Goal: Task Accomplishment & Management: Complete application form

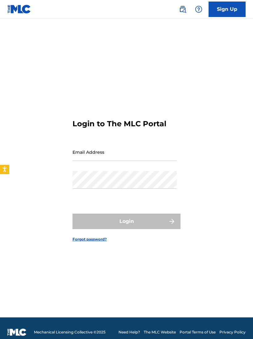
click at [118, 157] on input "Email Address" at bounding box center [125, 152] width 104 height 18
type input "[EMAIL_ADDRESS][DOMAIN_NAME]"
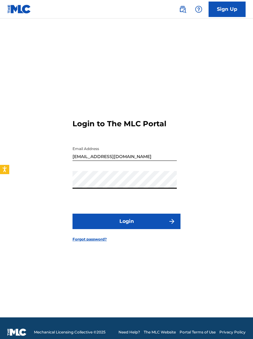
click at [144, 225] on button "Login" at bounding box center [127, 221] width 108 height 15
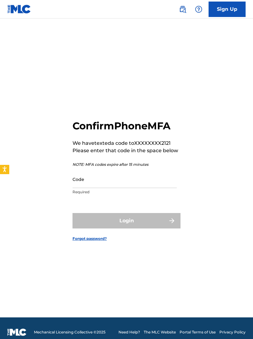
click at [148, 185] on input "Code" at bounding box center [125, 179] width 104 height 18
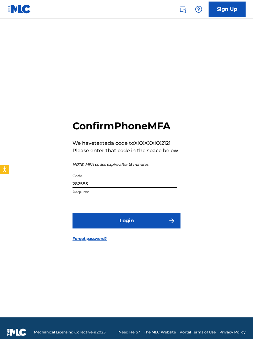
type input "282585"
click at [151, 222] on button "Login" at bounding box center [127, 220] width 108 height 15
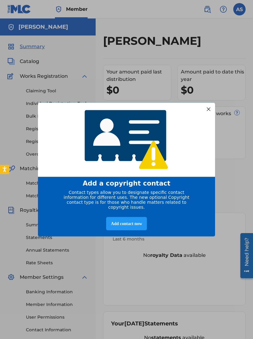
click at [135, 225] on div "Add contact now" at bounding box center [126, 223] width 40 height 13
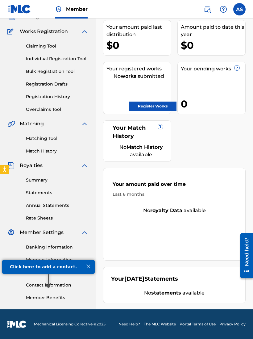
click at [63, 296] on link "Member Benefits" at bounding box center [57, 298] width 62 height 6
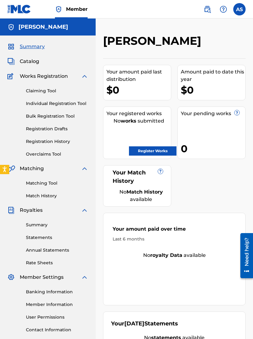
click at [51, 91] on link "Claiming Tool" at bounding box center [57, 91] width 62 height 6
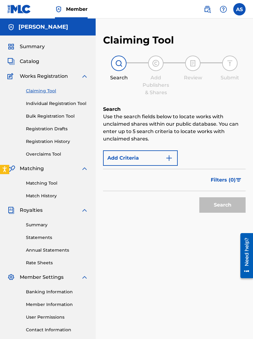
click at [68, 100] on link "Individual Registration Tool" at bounding box center [57, 103] width 62 height 6
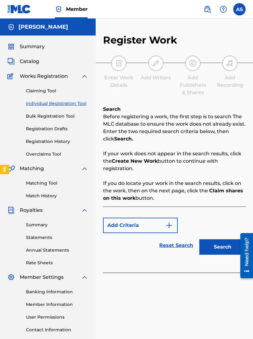
click at [169, 223] on img "Search Form" at bounding box center [169, 225] width 7 height 7
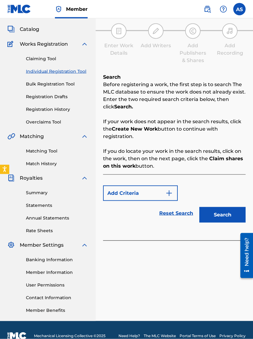
click at [219, 212] on button "Search" at bounding box center [223, 214] width 46 height 15
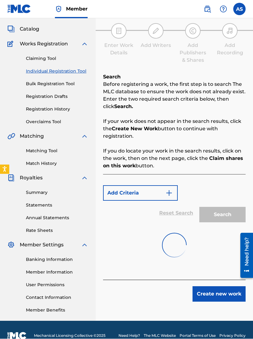
click at [50, 57] on link "Claiming Tool" at bounding box center [57, 59] width 62 height 6
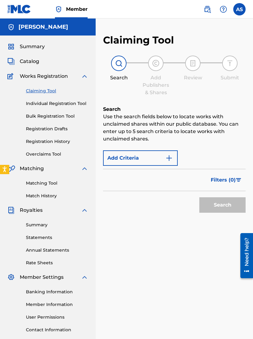
click at [70, 106] on link "Individual Registration Tool" at bounding box center [57, 103] width 62 height 6
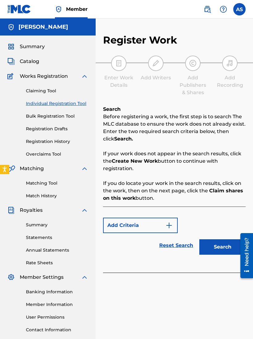
click at [218, 245] on button "Search" at bounding box center [223, 246] width 46 height 15
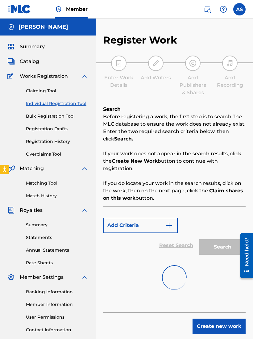
click at [223, 324] on button "Create new work" at bounding box center [219, 326] width 53 height 15
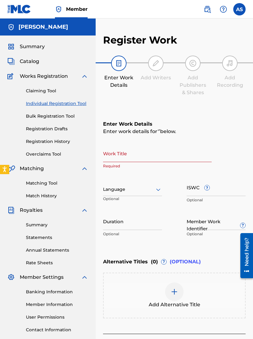
click at [153, 153] on input "Work Title" at bounding box center [157, 154] width 109 height 18
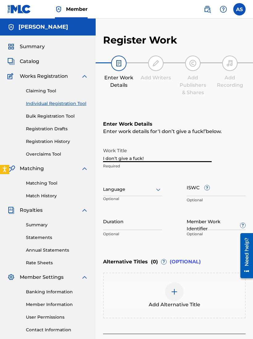
type input "I don’t give a fuck!"
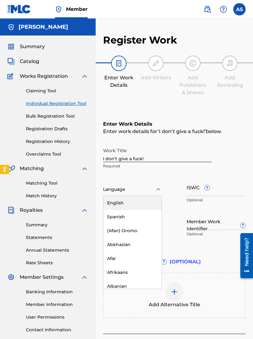
click at [143, 202] on div "English" at bounding box center [132, 203] width 58 height 14
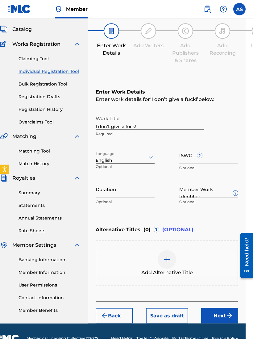
scroll to position [32, 7]
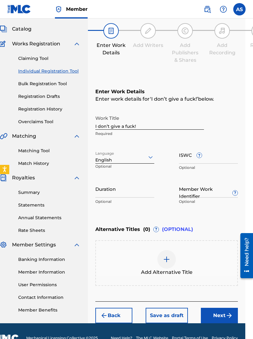
click at [234, 193] on span "?" at bounding box center [235, 193] width 5 height 5
click at [234, 193] on input "Member Work Identifier ?" at bounding box center [208, 189] width 59 height 18
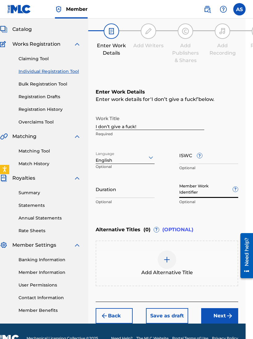
click at [223, 214] on div "Enter Work Details Enter work details for ‘ I don’t give a fuck! ’ below. Work …" at bounding box center [167, 148] width 143 height 149
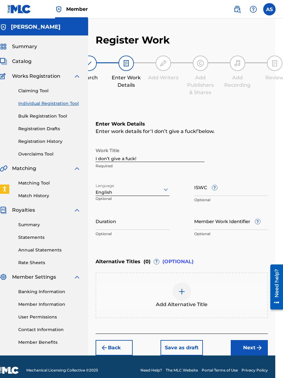
scroll to position [0, 0]
